Goal: Task Accomplishment & Management: Manage account settings

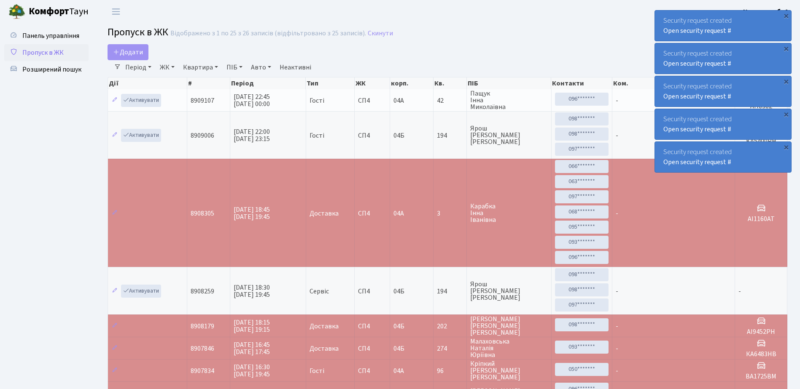
select select "25"
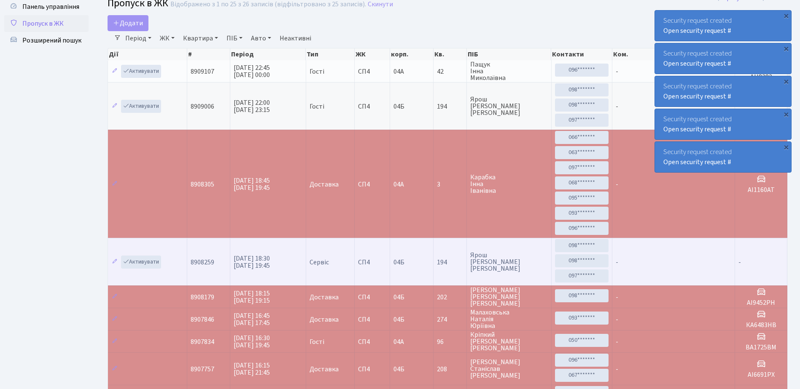
scroll to position [42, 0]
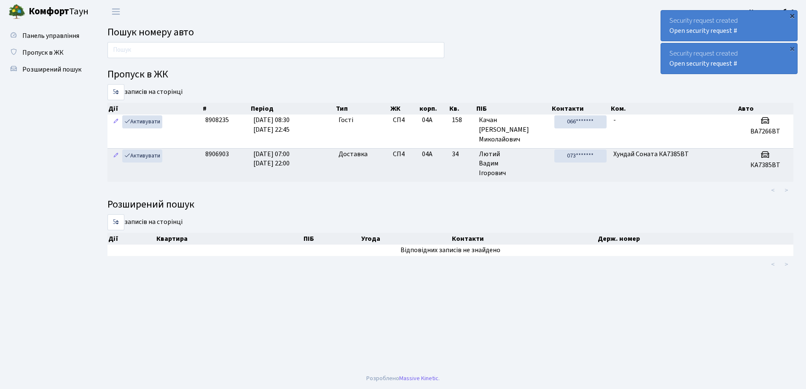
click at [792, 13] on div "×" at bounding box center [792, 15] width 8 height 8
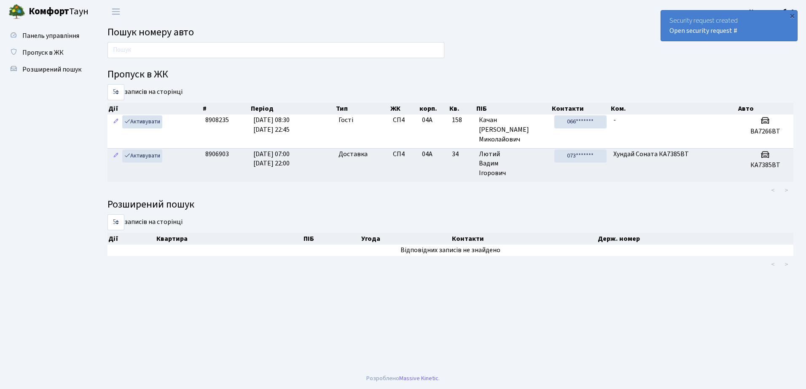
click at [792, 13] on div "×" at bounding box center [792, 15] width 8 height 8
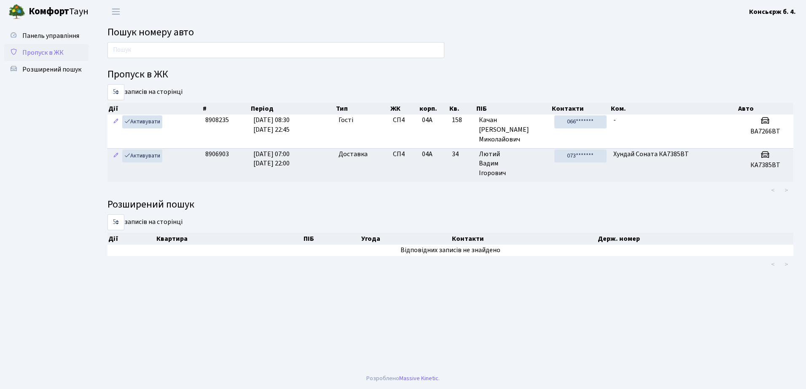
click at [43, 52] on span "Пропуск в ЖК" at bounding box center [42, 52] width 41 height 9
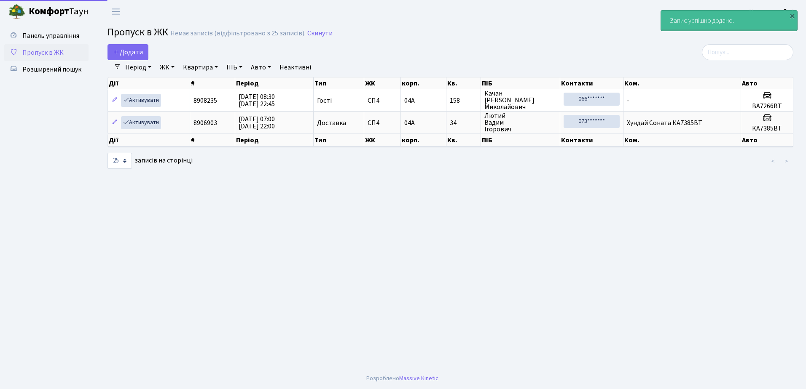
select select "25"
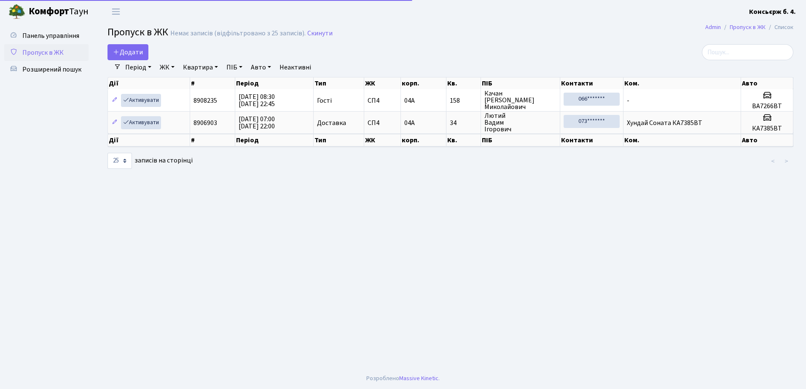
select select "25"
